Goal: Check status: Check status

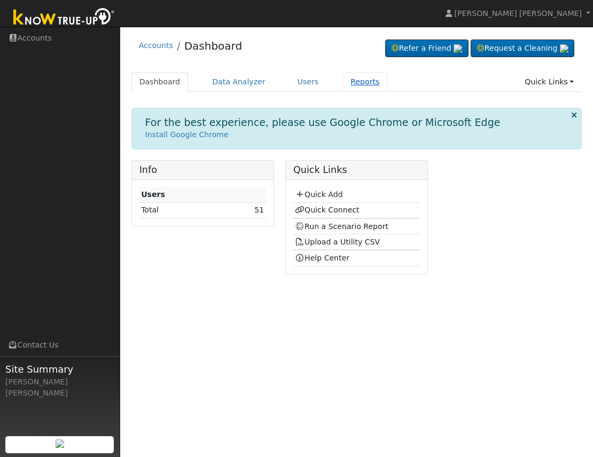
click at [360, 83] on link "Reports" at bounding box center [364, 82] width 45 height 20
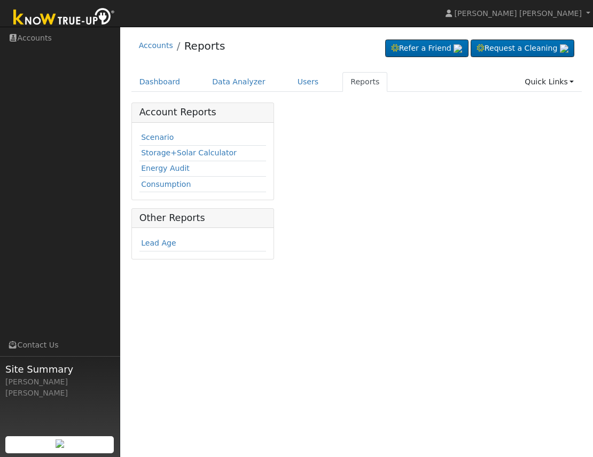
click at [158, 144] on td "Scenario" at bounding box center [202, 137] width 127 height 15
click at [157, 140] on link "Scenario" at bounding box center [157, 137] width 33 height 9
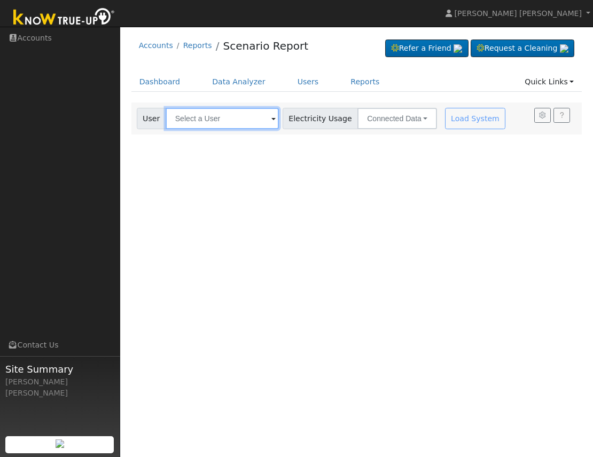
click at [192, 119] on input "text" at bounding box center [222, 118] width 113 height 21
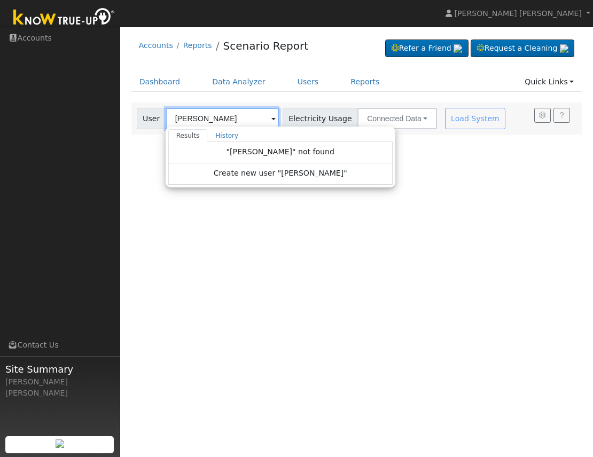
drag, startPoint x: 190, startPoint y: 120, endPoint x: 149, endPoint y: 120, distance: 41.1
click at [166, 120] on input "Joe Kelly" at bounding box center [222, 118] width 113 height 21
type input "Kelly"
click at [221, 245] on div "User Profile First name Last name Email Email Notifications No Emails No Emails…" at bounding box center [356, 242] width 473 height 431
